Goal: Information Seeking & Learning: Learn about a topic

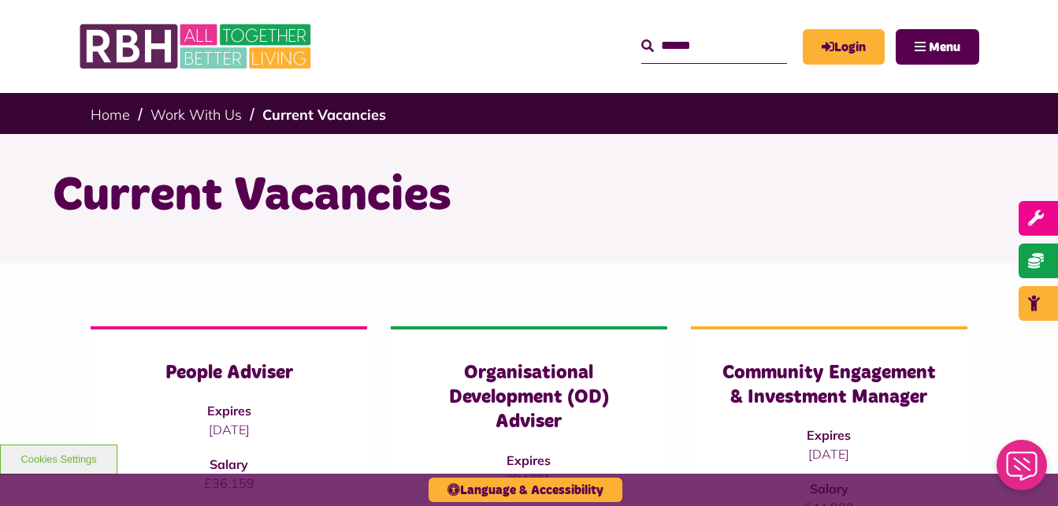
click at [110, 44] on img at bounding box center [197, 46] width 236 height 61
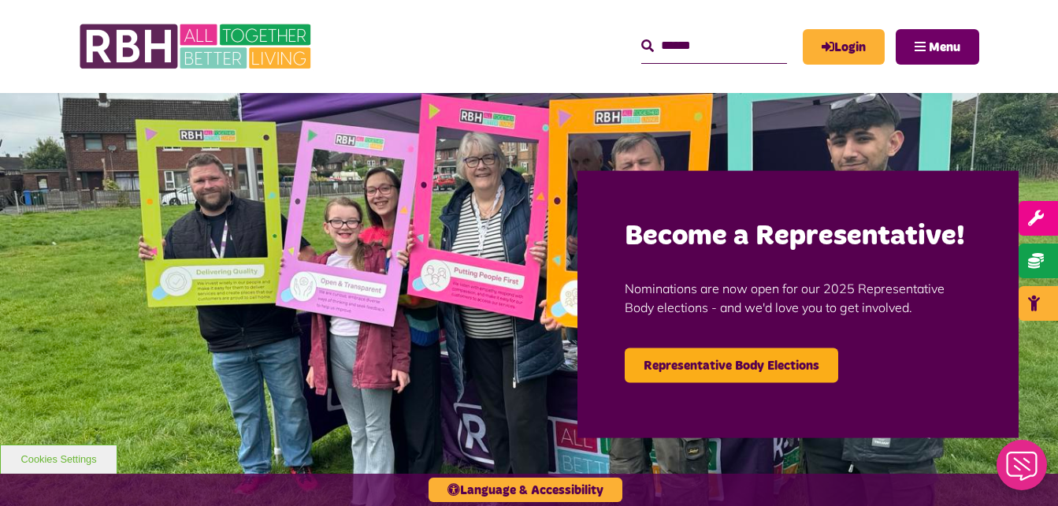
click at [954, 46] on span "Menu" at bounding box center [945, 47] width 32 height 13
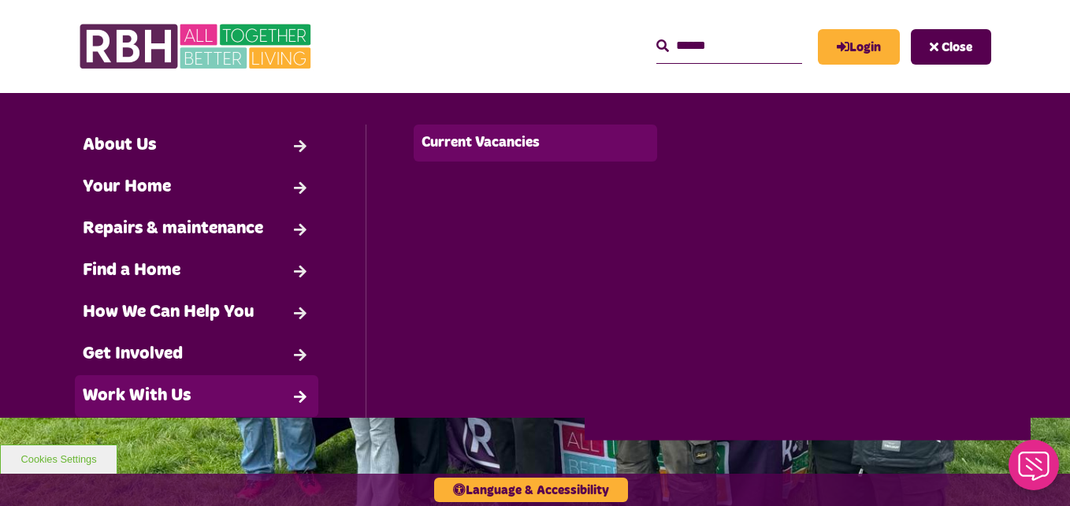
click at [488, 144] on link "Current Vacancies" at bounding box center [535, 142] width 243 height 37
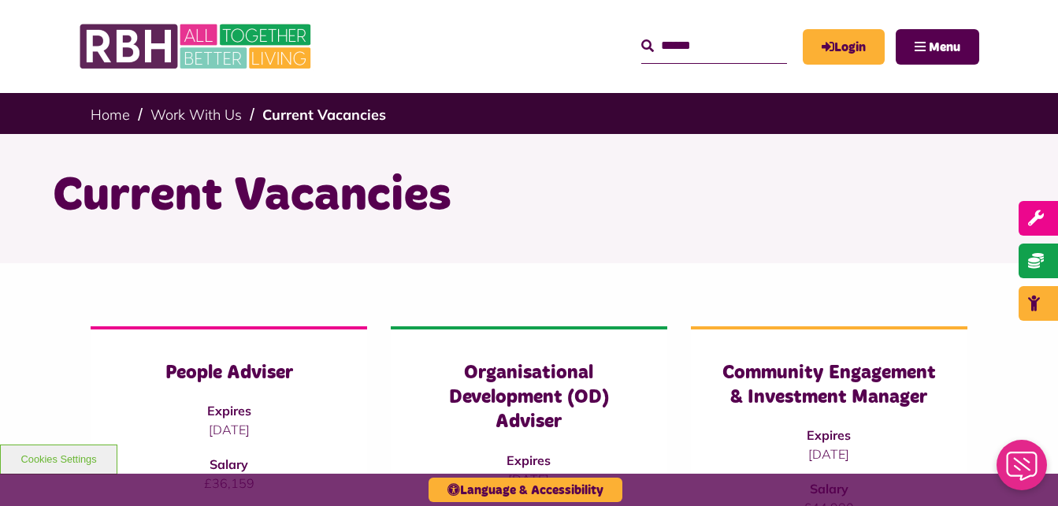
click at [129, 57] on img at bounding box center [197, 46] width 236 height 61
